Goal: Task Accomplishment & Management: Use online tool/utility

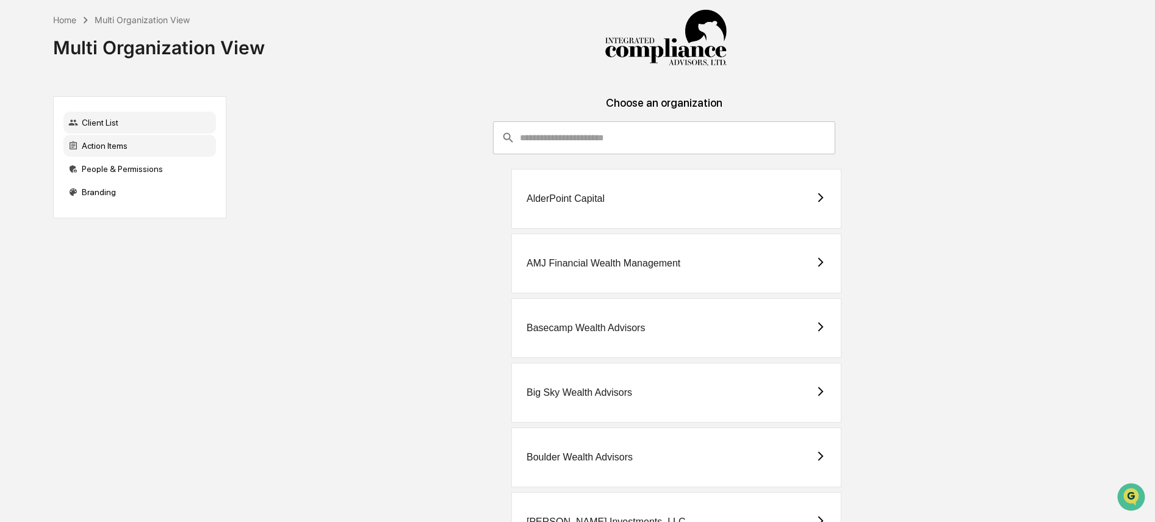
click at [92, 148] on div "Action Items" at bounding box center [139, 146] width 153 height 22
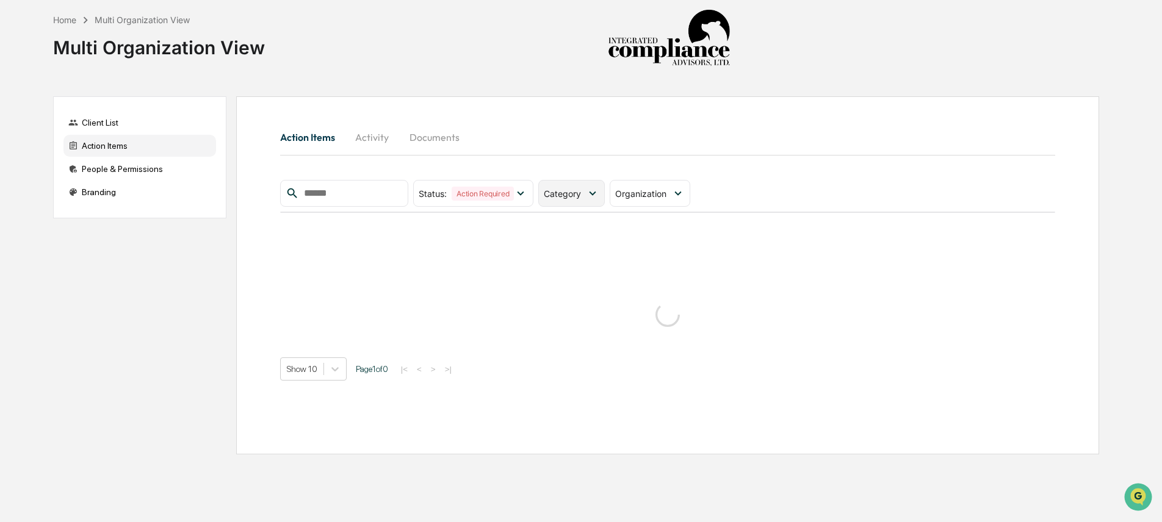
click at [592, 194] on icon at bounding box center [592, 193] width 13 height 13
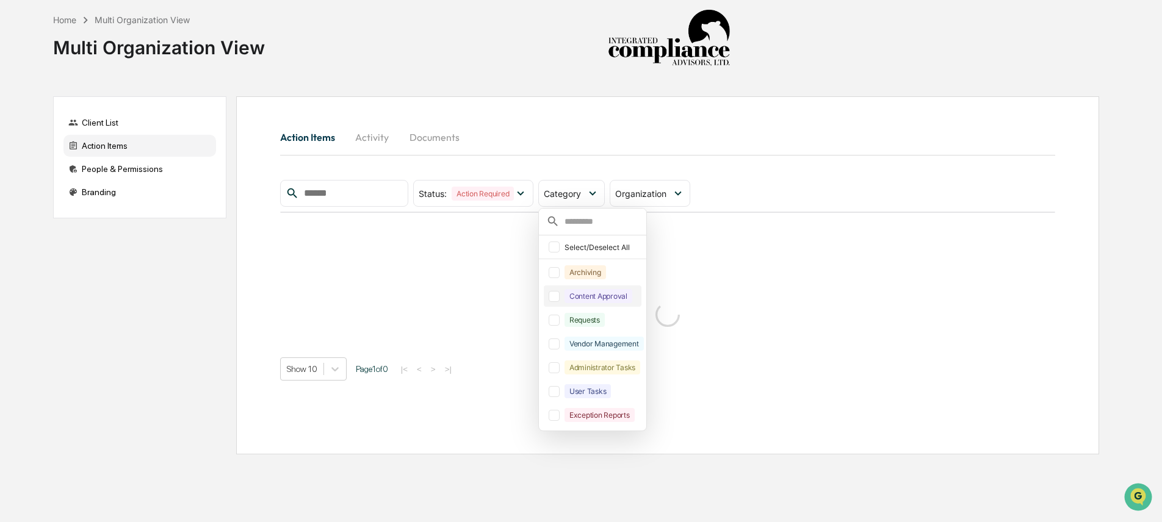
click at [592, 300] on div "Content Approval" at bounding box center [598, 296] width 68 height 14
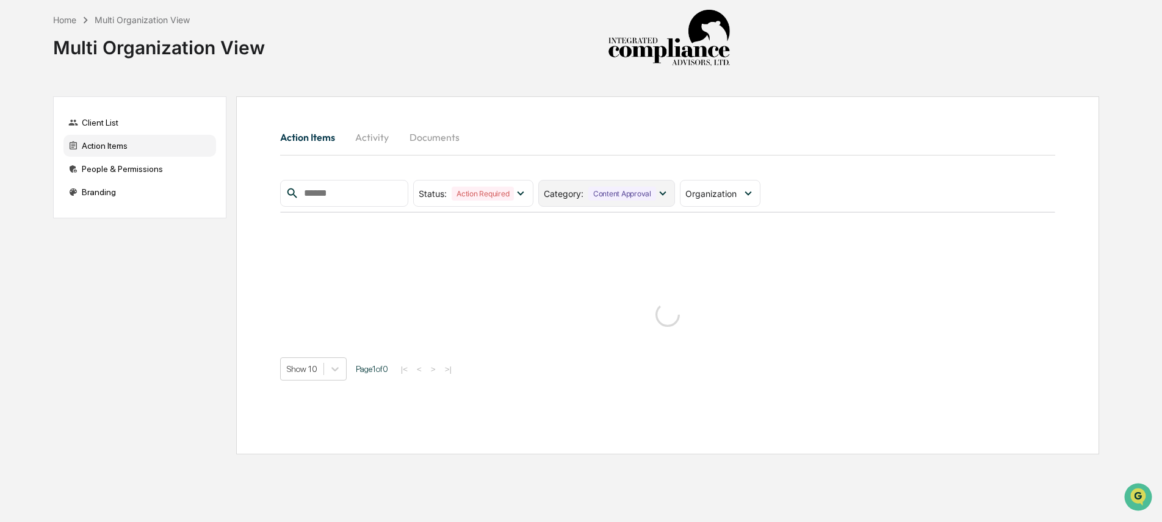
click at [591, 199] on div "Content Approval" at bounding box center [622, 194] width 68 height 14
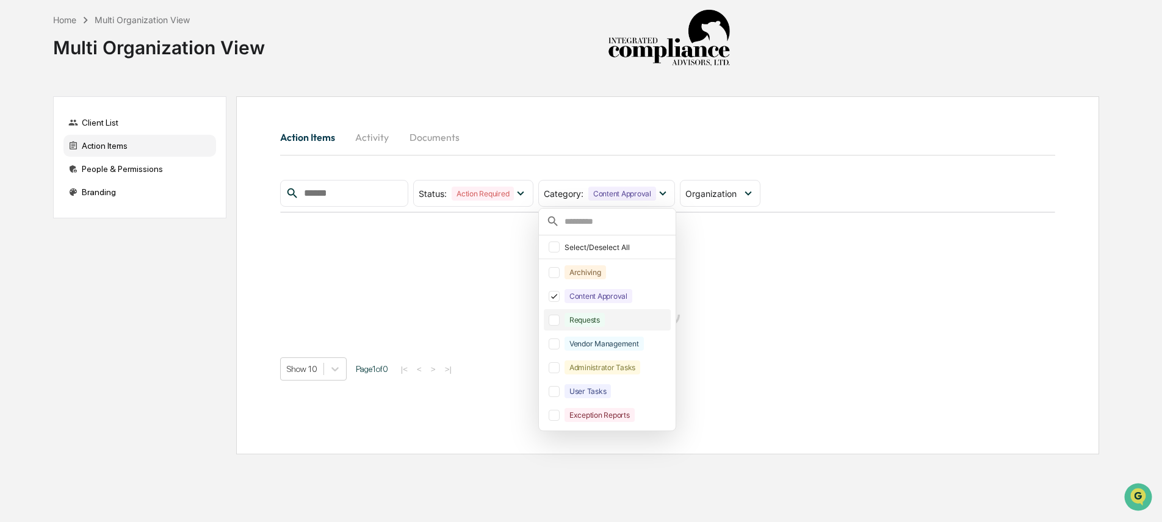
click at [586, 320] on div "Requests" at bounding box center [584, 320] width 40 height 14
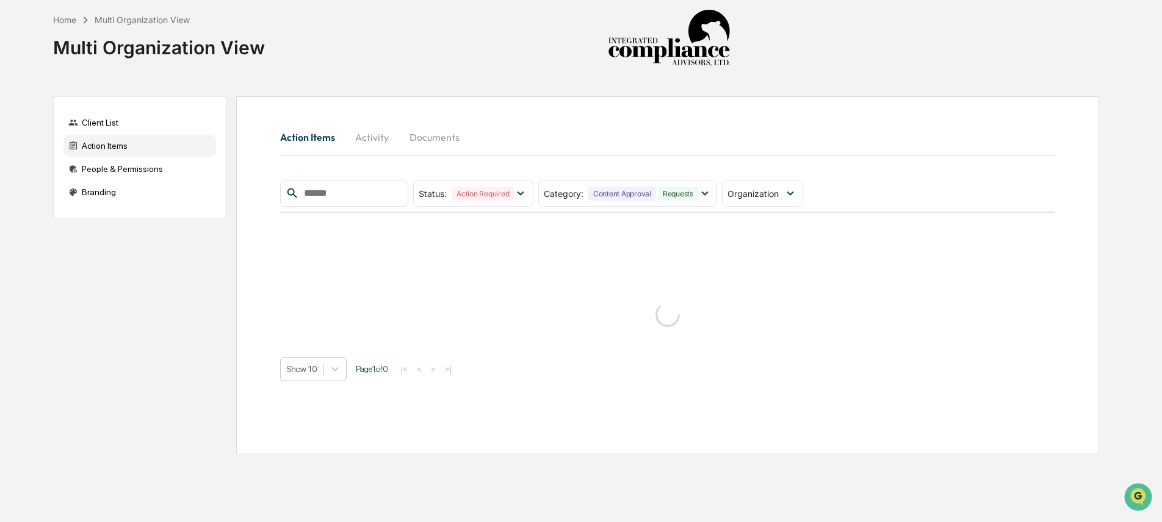
click at [720, 116] on div "Action Items Activity Documents Status : Action Required Select/Deselect All Ac…" at bounding box center [667, 275] width 863 height 358
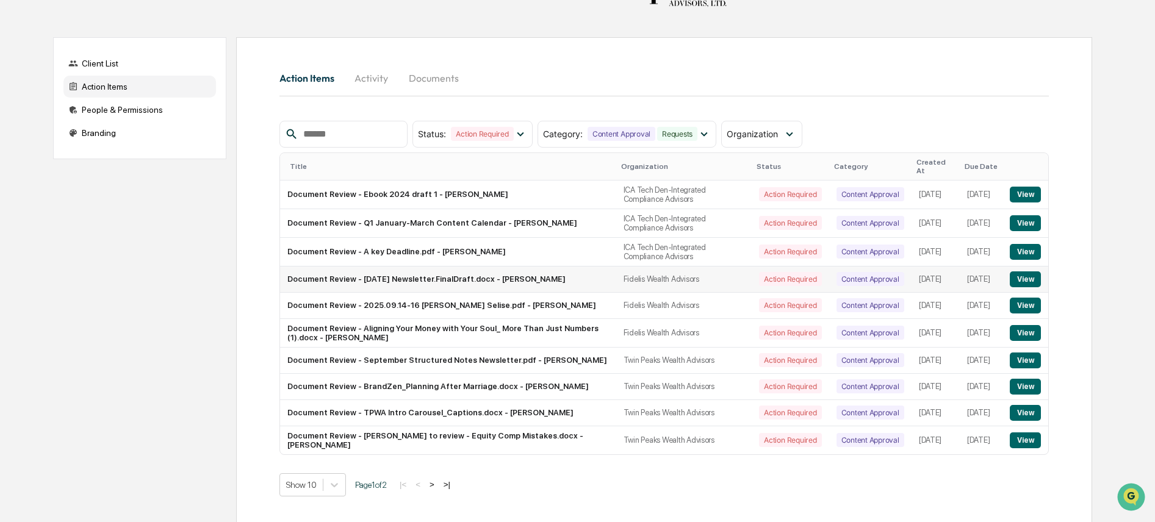
scroll to position [60, 0]
click at [1022, 273] on button "View" at bounding box center [1025, 279] width 31 height 16
